Goal: Task Accomplishment & Management: Use online tool/utility

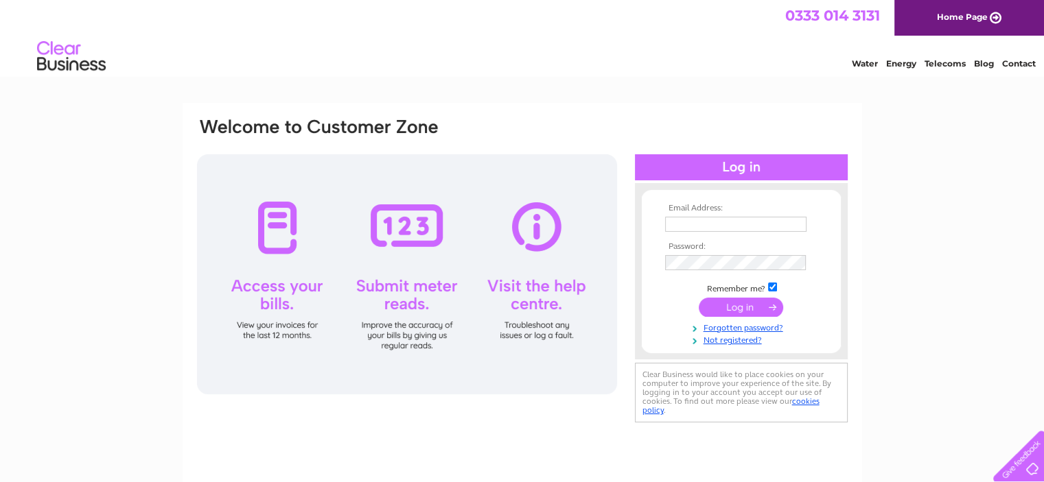
click at [712, 222] on input "text" at bounding box center [735, 224] width 141 height 15
type input "[EMAIL_ADDRESS][DOMAIN_NAME]"
click at [749, 303] on input "submit" at bounding box center [741, 307] width 84 height 19
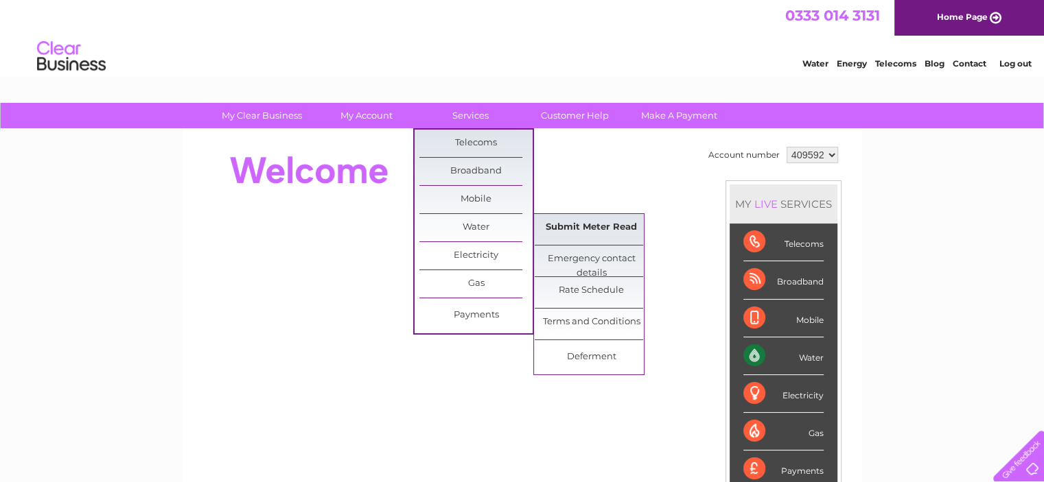
click at [604, 224] on link "Submit Meter Read" at bounding box center [591, 227] width 113 height 27
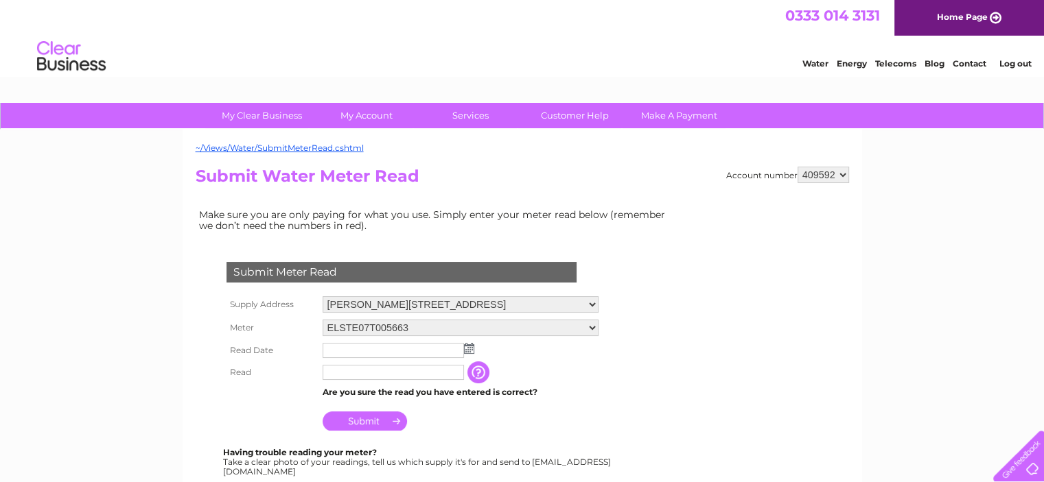
click at [467, 348] on img at bounding box center [469, 348] width 10 height 11
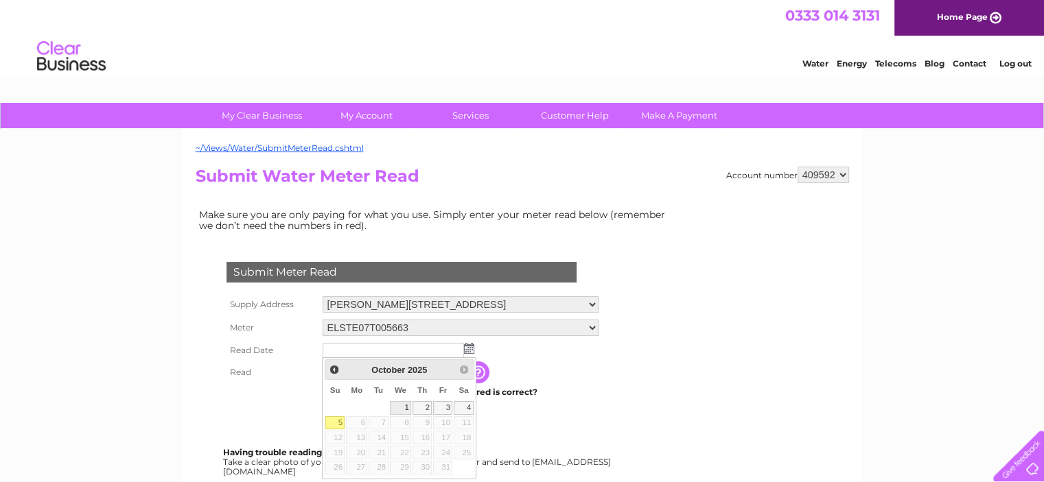
click at [404, 406] on link "1" at bounding box center [401, 408] width 22 height 14
type input "2025/10/01"
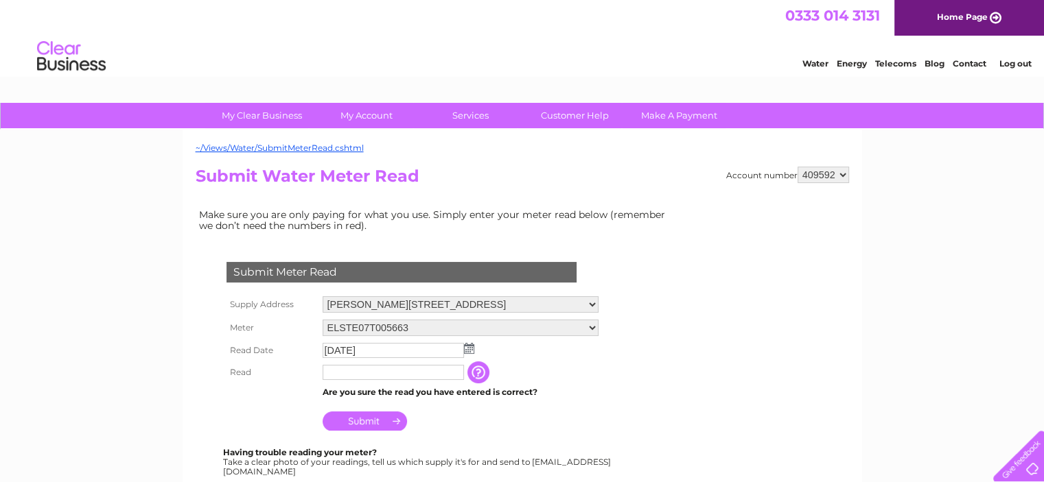
click at [330, 372] on input "text" at bounding box center [393, 372] width 141 height 15
type input "1445"
click at [367, 425] on input "Submit" at bounding box center [365, 421] width 84 height 19
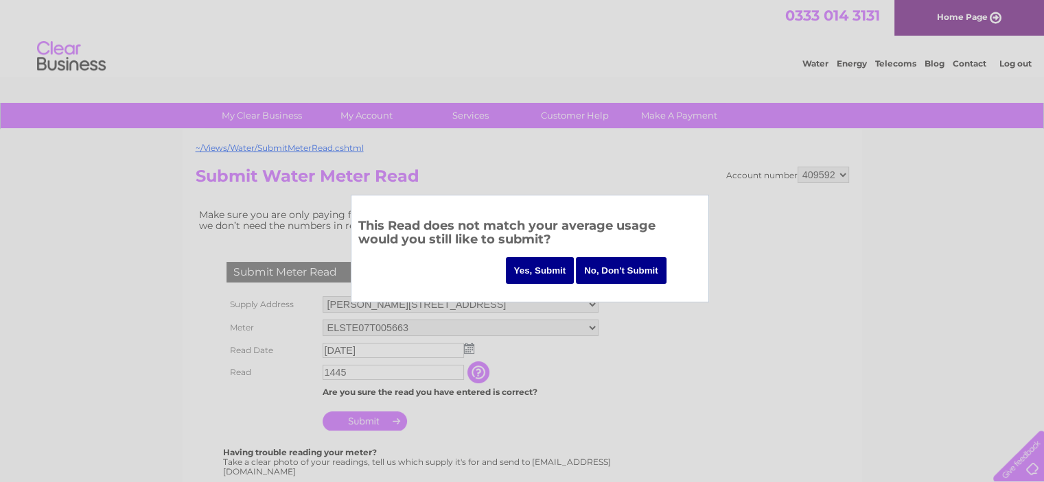
click at [557, 267] on input "Yes, Submit" at bounding box center [540, 270] width 69 height 27
